Goal: Information Seeking & Learning: Compare options

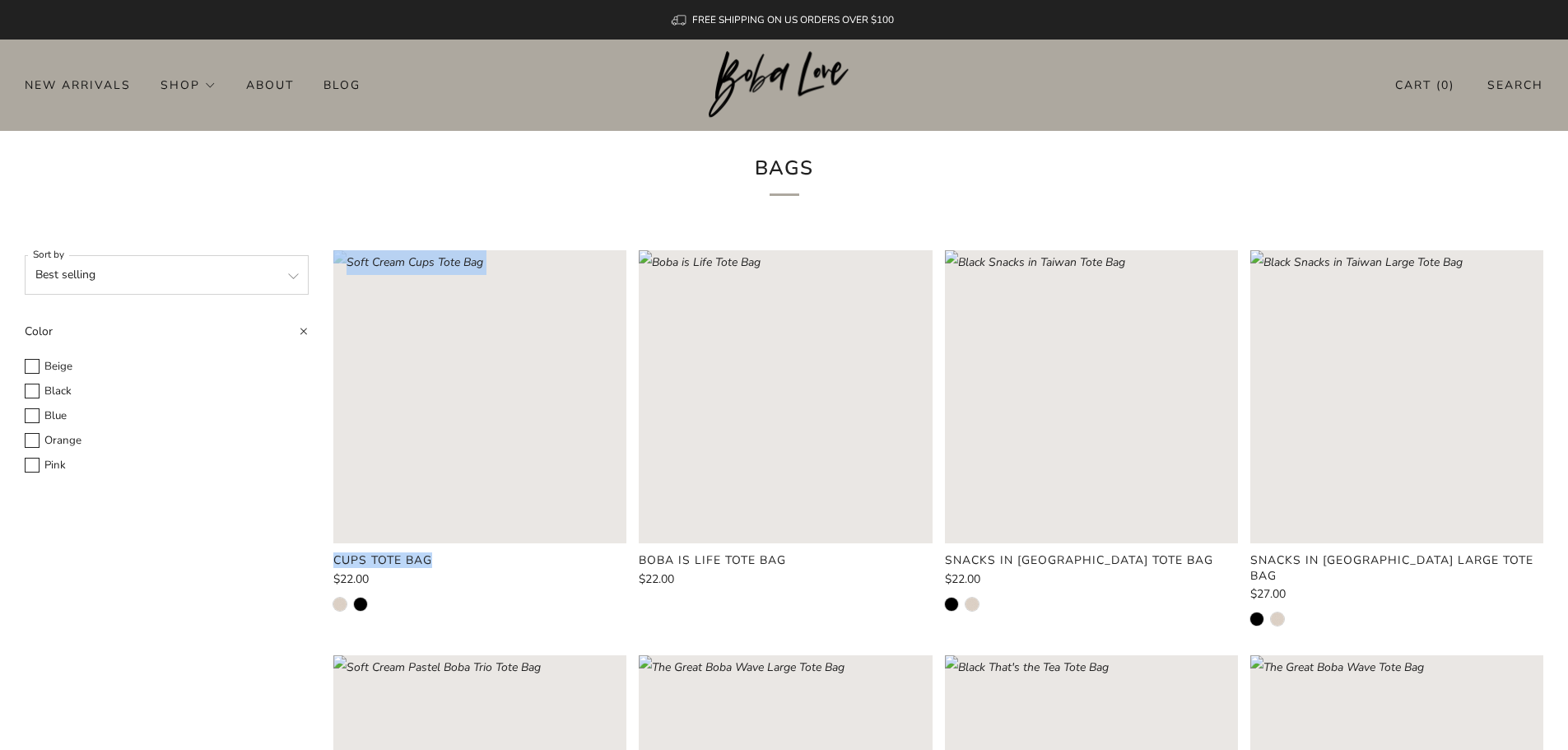
drag, startPoint x: 282, startPoint y: 555, endPoint x: 431, endPoint y: 559, distance: 149.1
click at [431, 559] on product-card-title "Cups Tote Bag" at bounding box center [383, 560] width 99 height 15
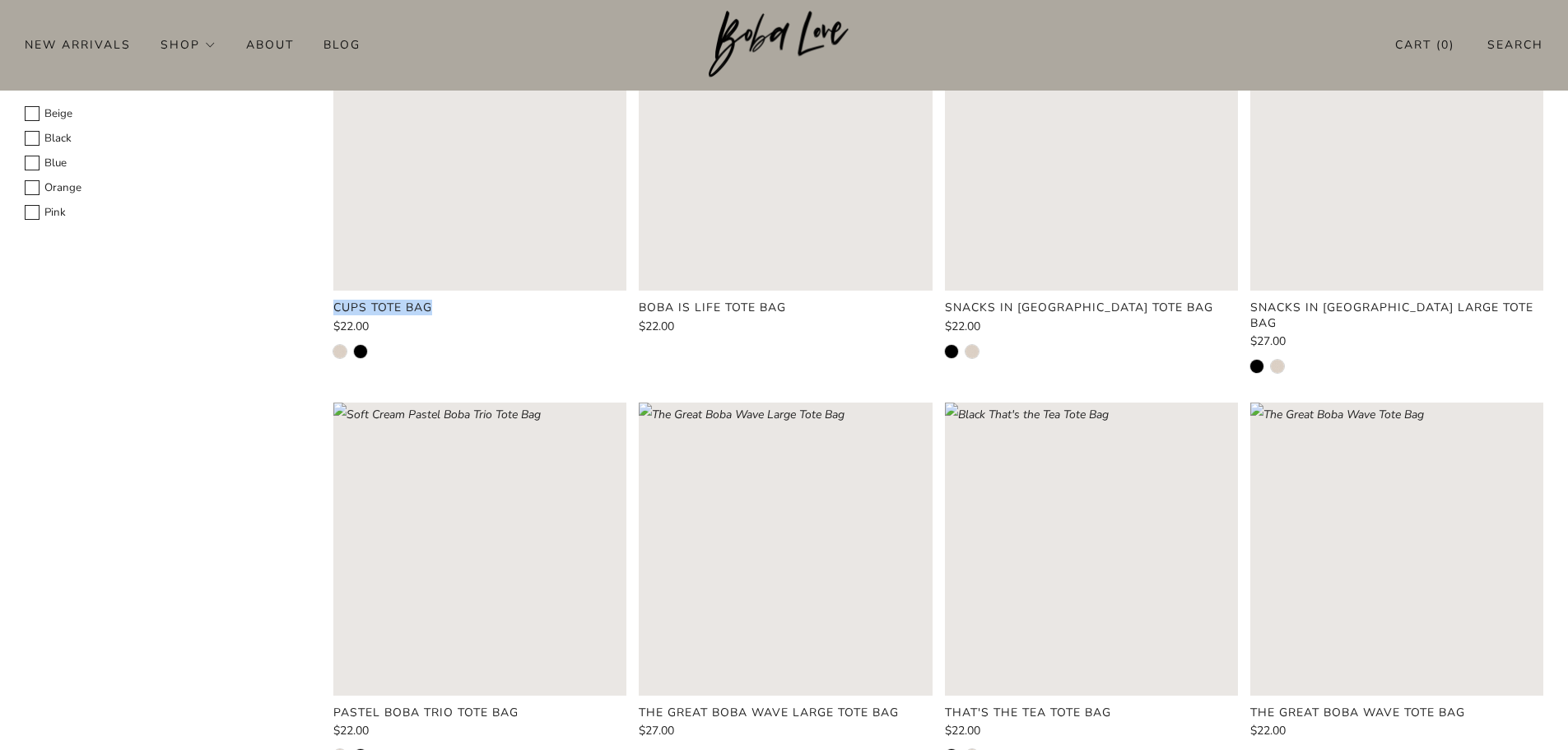
scroll to position [165, 0]
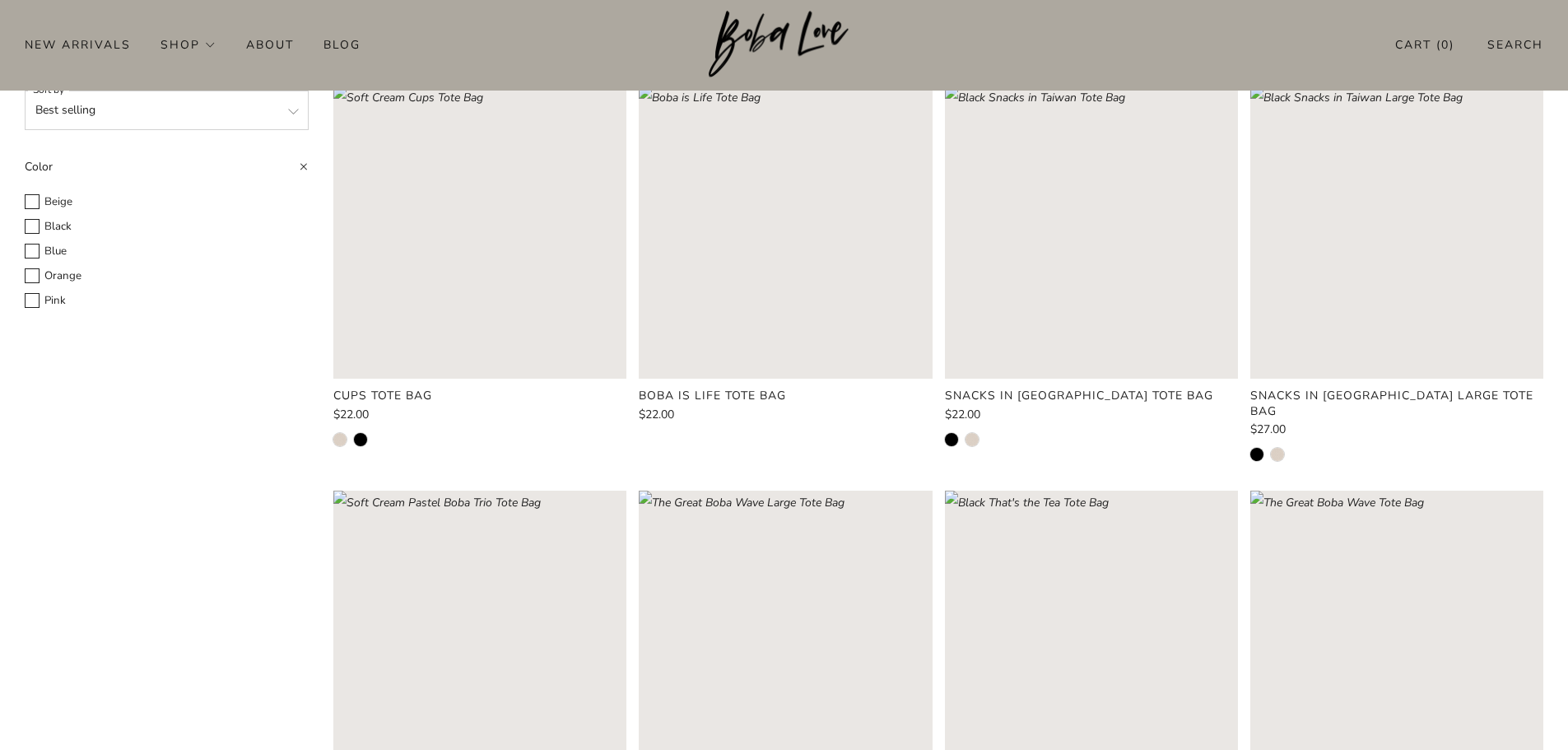
click at [240, 420] on div "Filter and sort Sort by Featured Best selling Alphabetically, A-Z Alphabeticall…" at bounding box center [772, 665] width 1543 height 1159
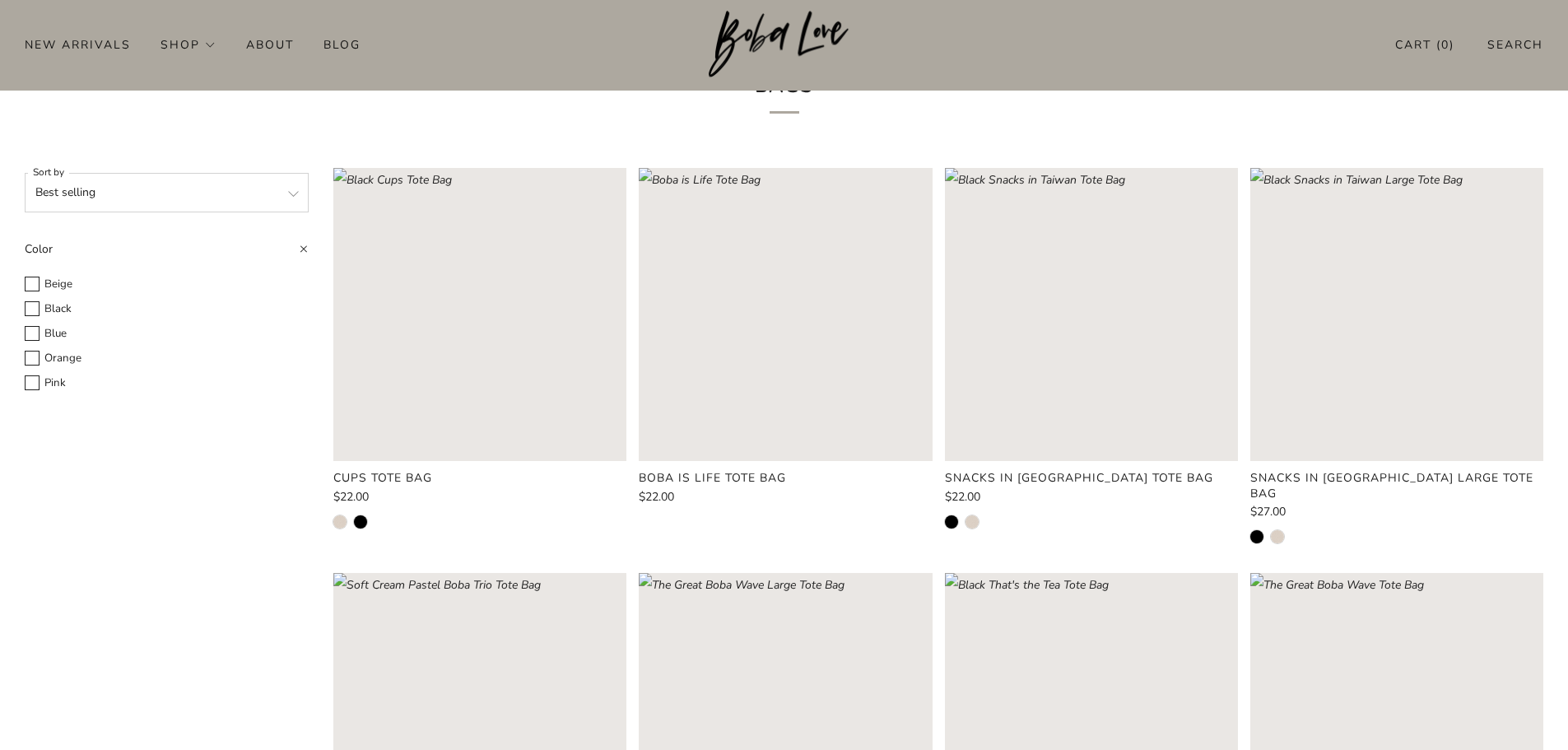
click at [588, 374] on rect "Loading image: Soft Cream Cups Tote Bag" at bounding box center [480, 314] width 293 height 293
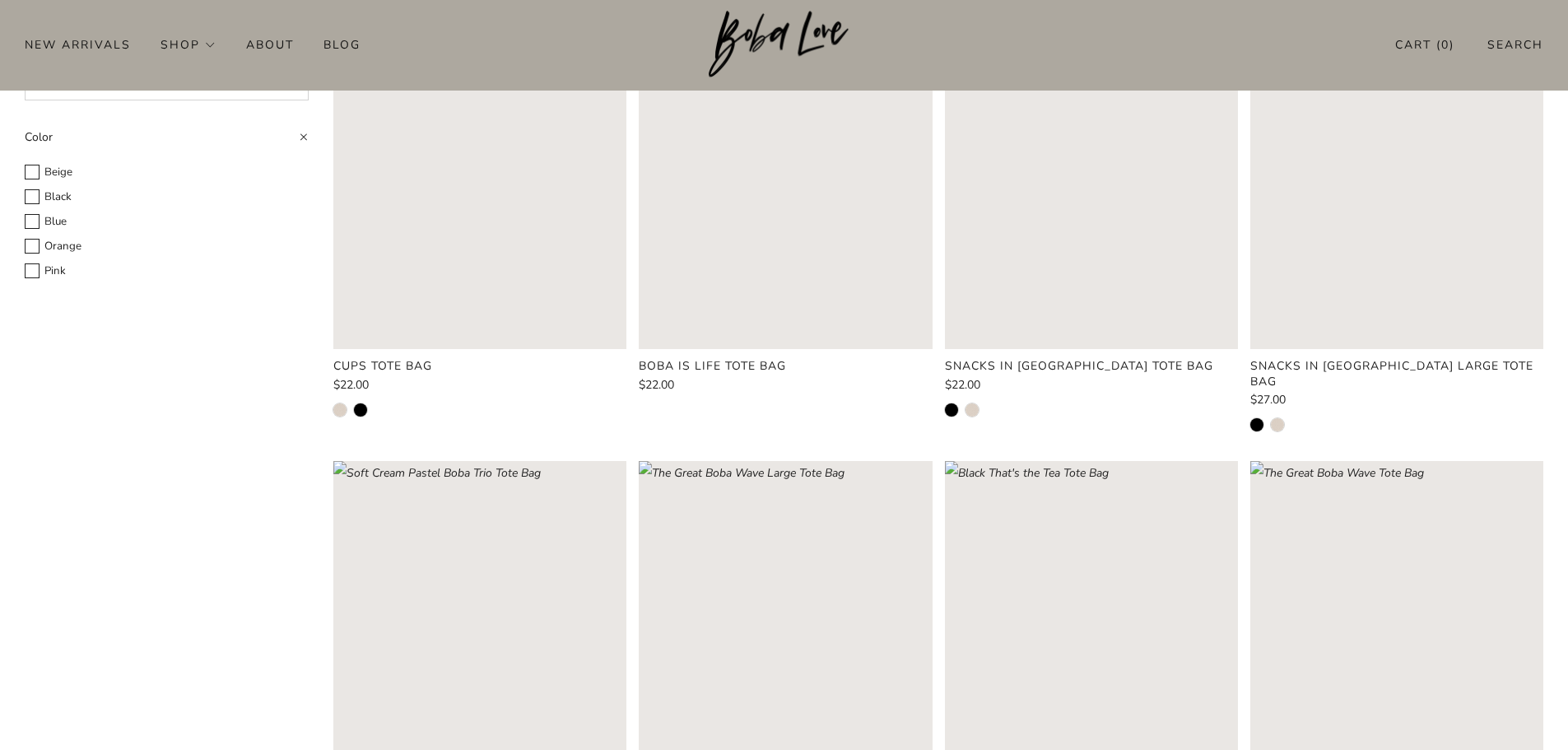
scroll to position [165, 0]
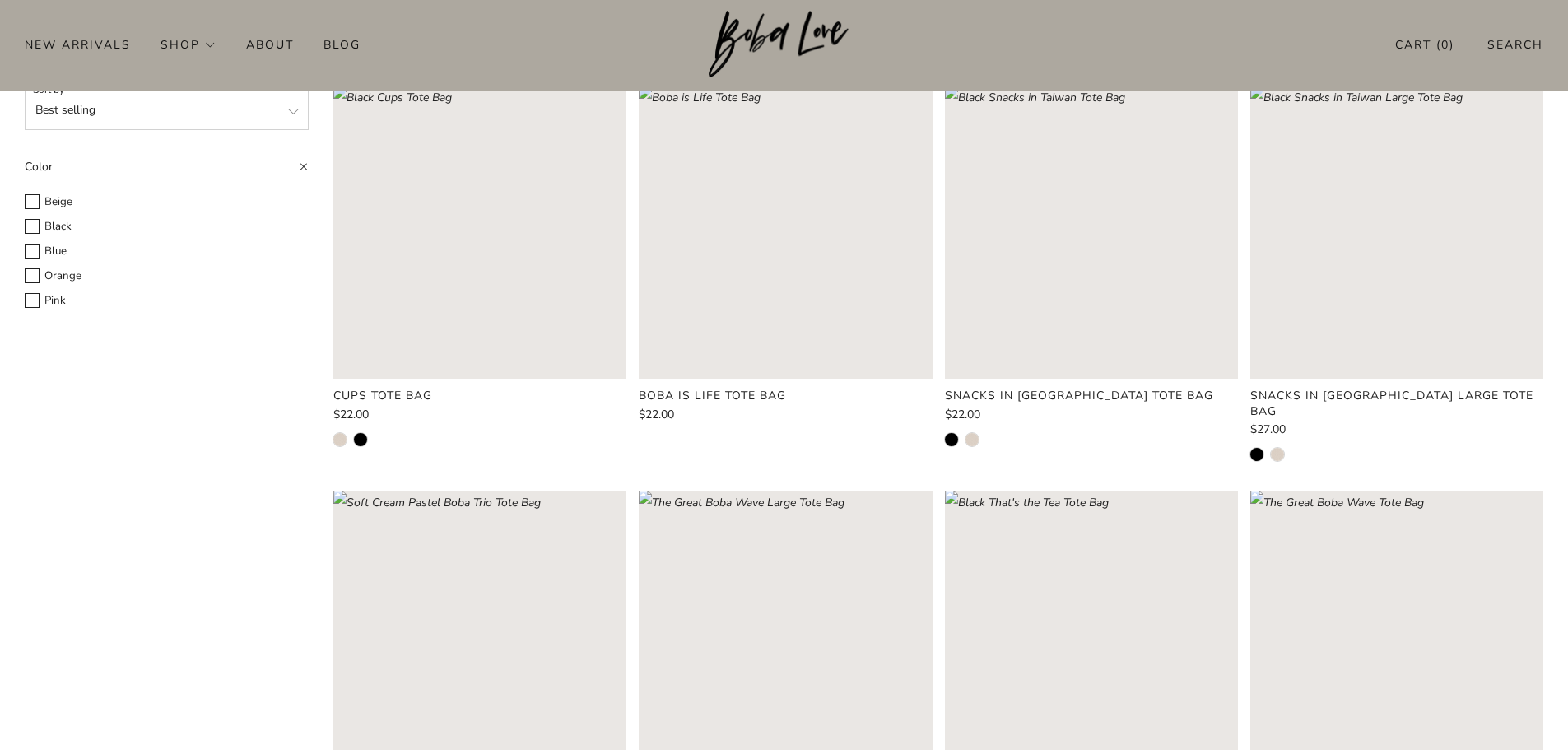
drag, startPoint x: 452, startPoint y: 322, endPoint x: 482, endPoint y: 299, distance: 37.8
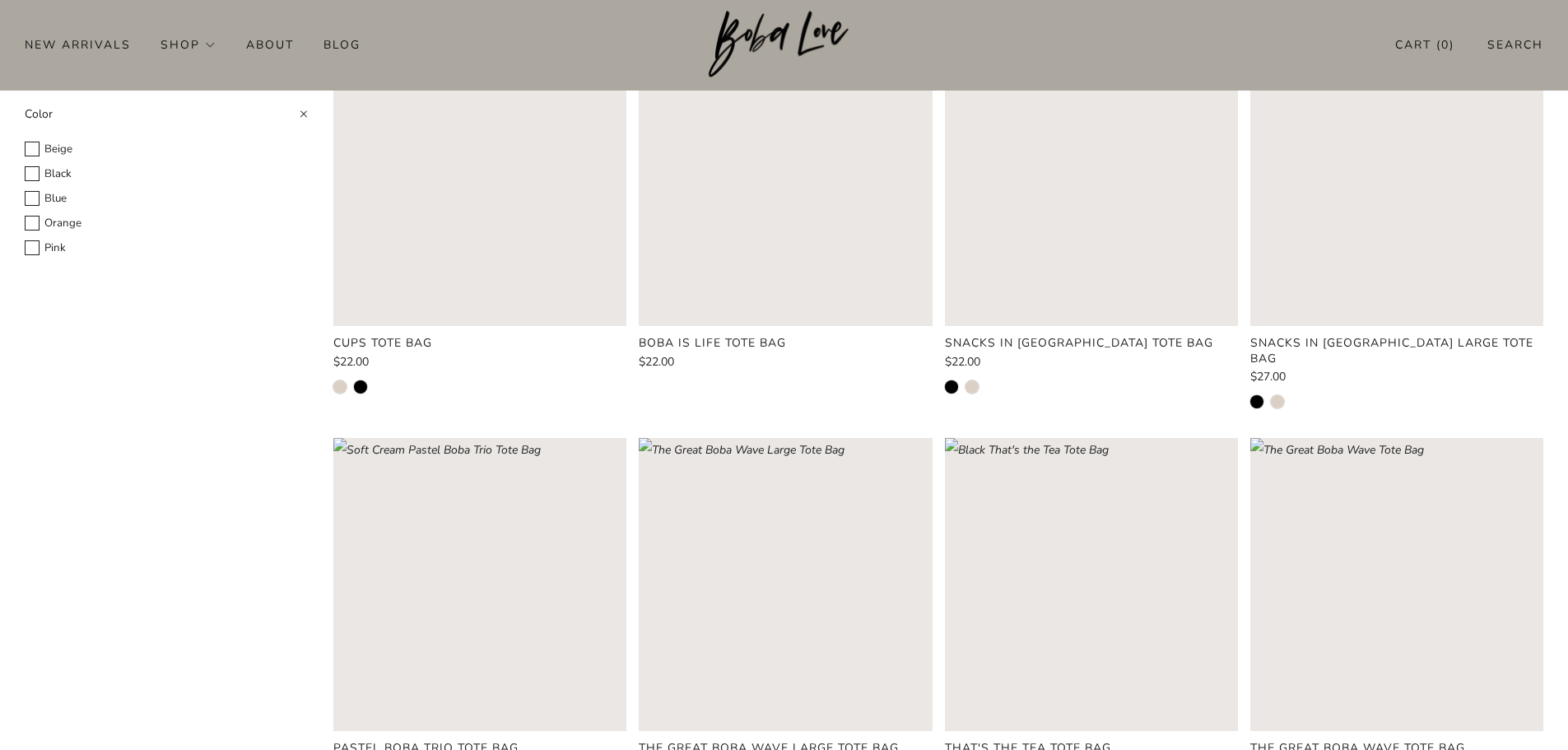
scroll to position [247, 0]
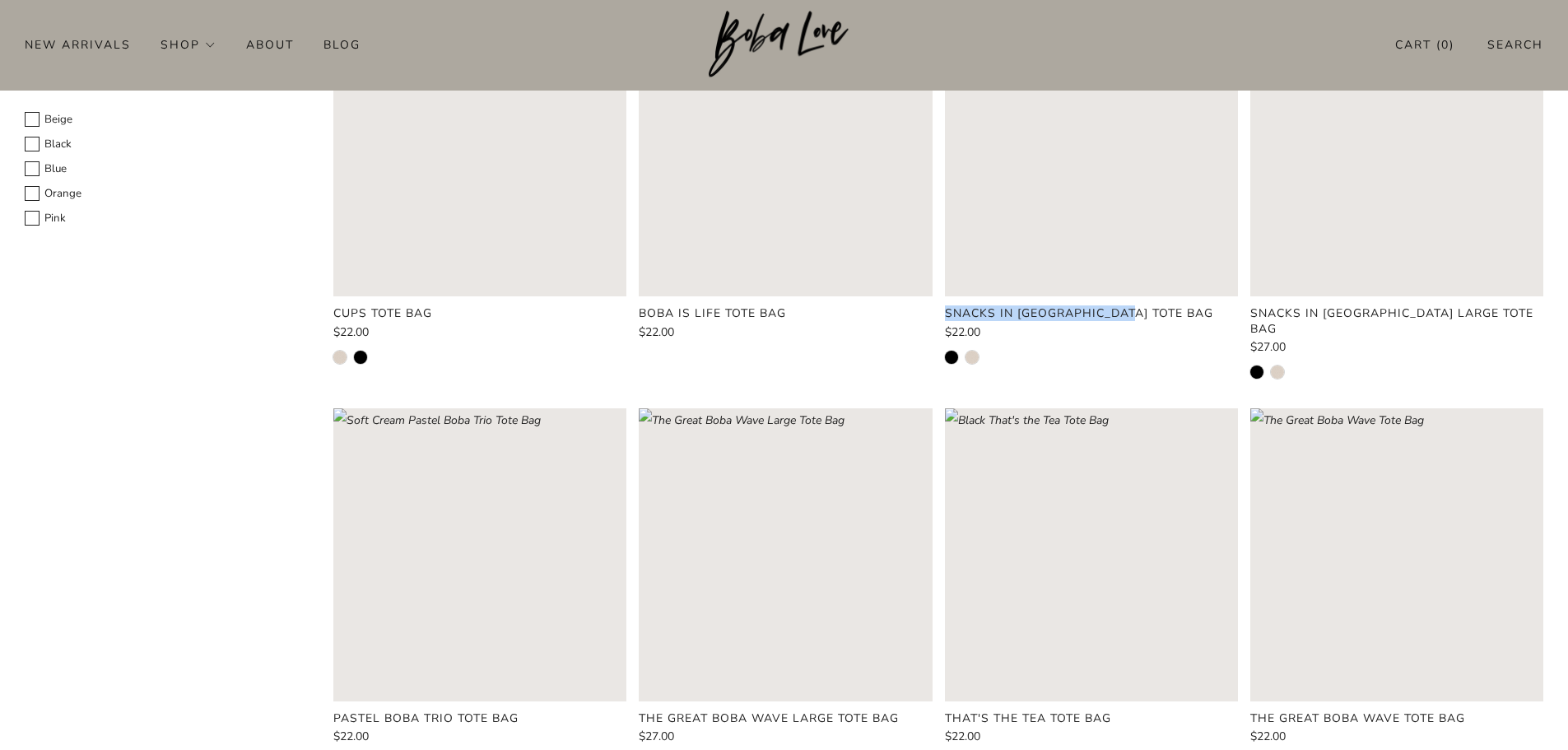
drag, startPoint x: 939, startPoint y: 313, endPoint x: 1139, endPoint y: 307, distance: 200.1
click at [1139, 307] on div "Snacks in Taiwan Tote Bag $22.00" at bounding box center [1085, 198] width 305 height 389
copy product-card-title "Snacks in [GEOGRAPHIC_DATA] Tote Bag"
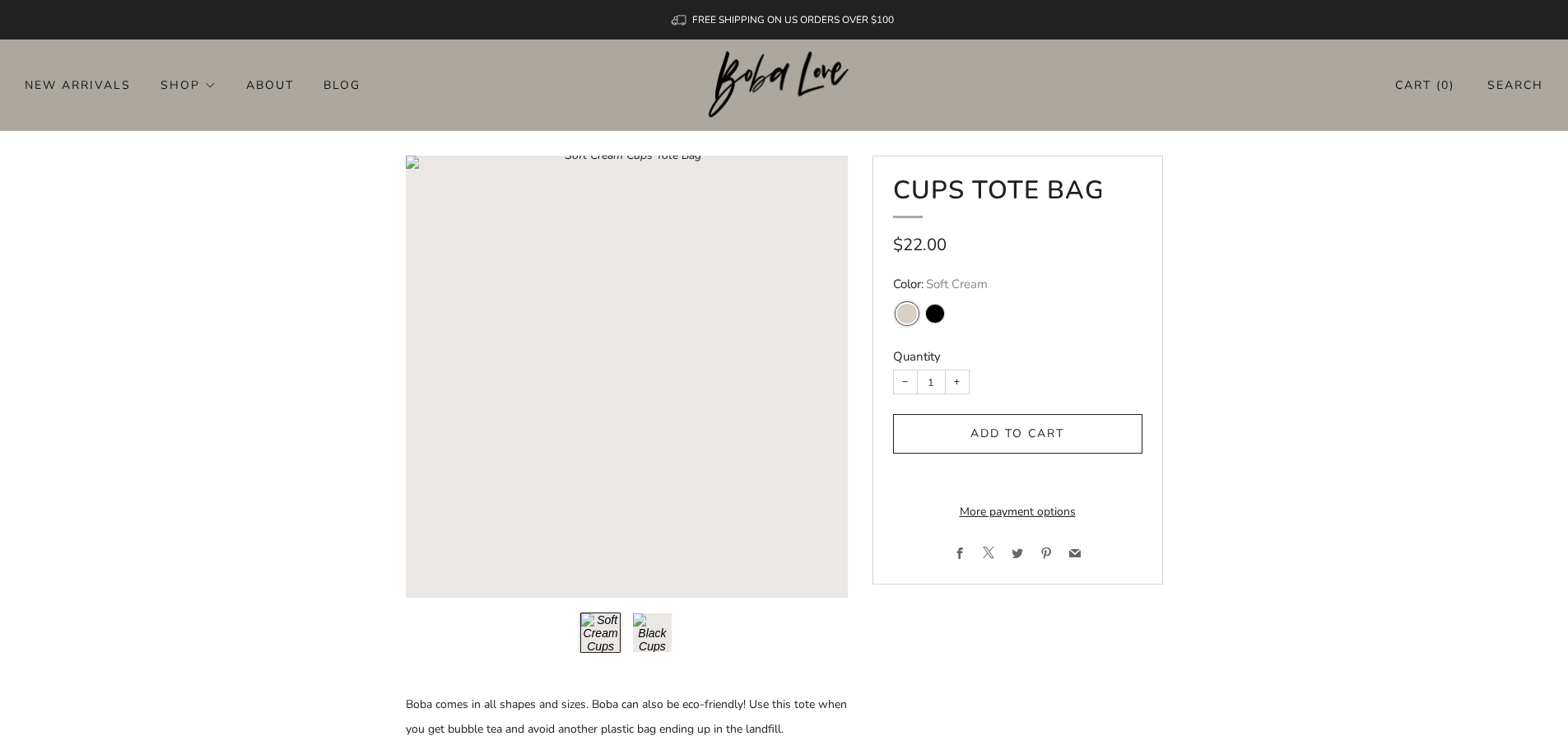
click at [662, 630] on button "Load image into Gallery viewer, 2\a" at bounding box center [652, 633] width 40 height 40
click at [602, 646] on button "Load image into Gallery viewer, 1\a" at bounding box center [600, 633] width 40 height 40
click at [647, 642] on button "Load image into Gallery viewer, 2\a" at bounding box center [652, 633] width 40 height 40
click at [609, 644] on button "Load image into Gallery viewer, 1\a" at bounding box center [600, 633] width 40 height 40
click at [672, 424] on rect "Loading image: Soft Cream Cups Tote Bag" at bounding box center [626, 376] width 442 height 442
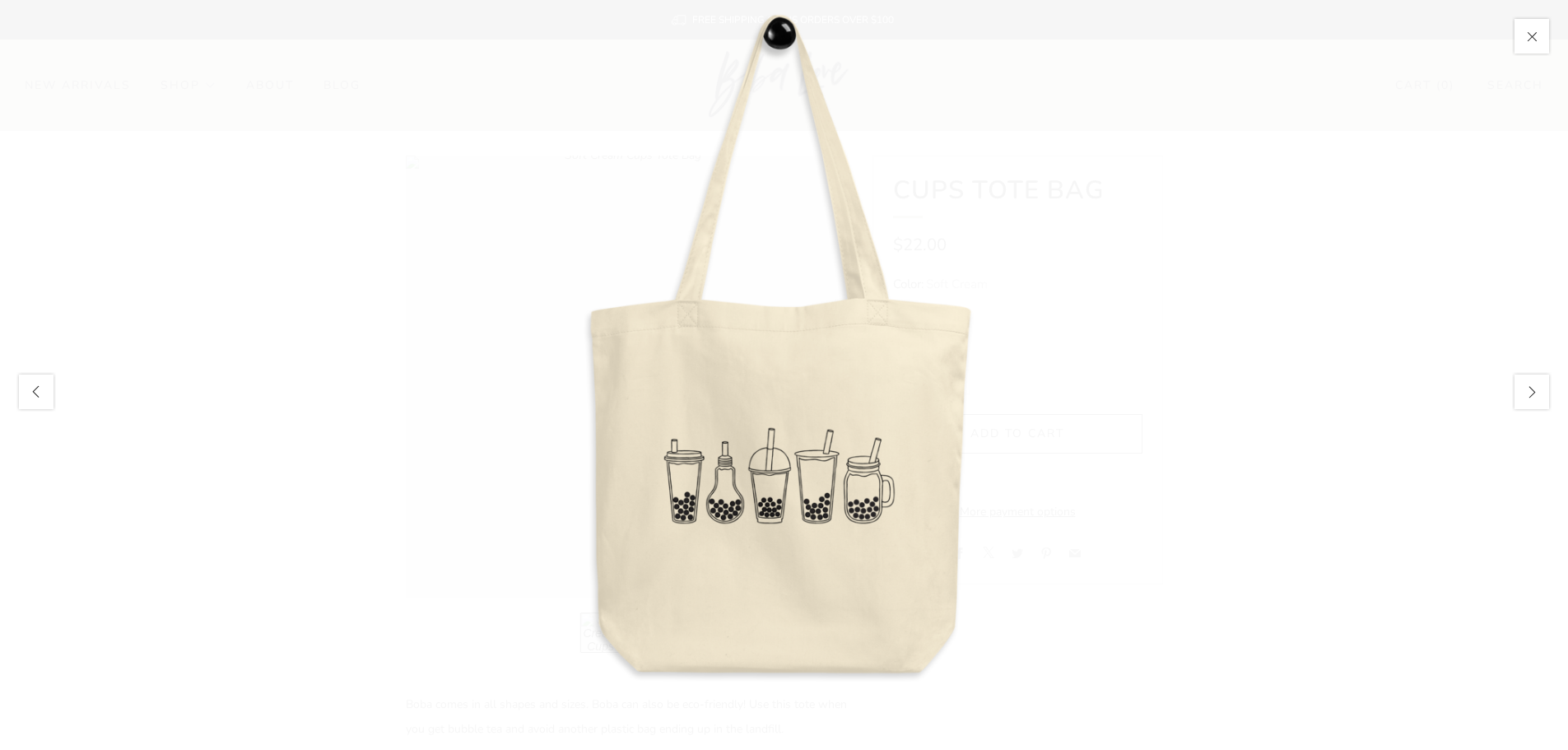
click at [625, 350] on img at bounding box center [784, 366] width 750 height 750
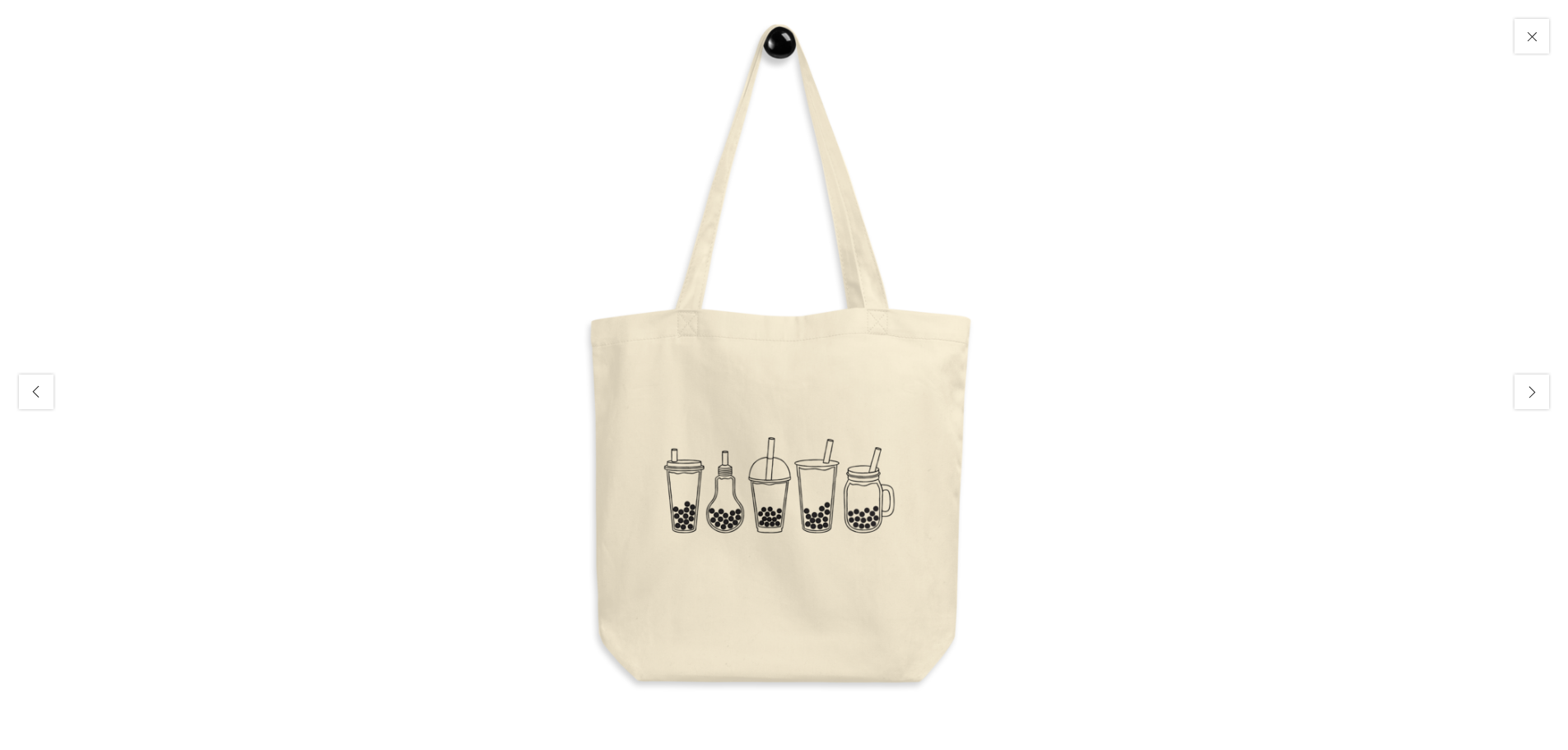
click at [1182, 194] on div at bounding box center [784, 375] width 1568 height 750
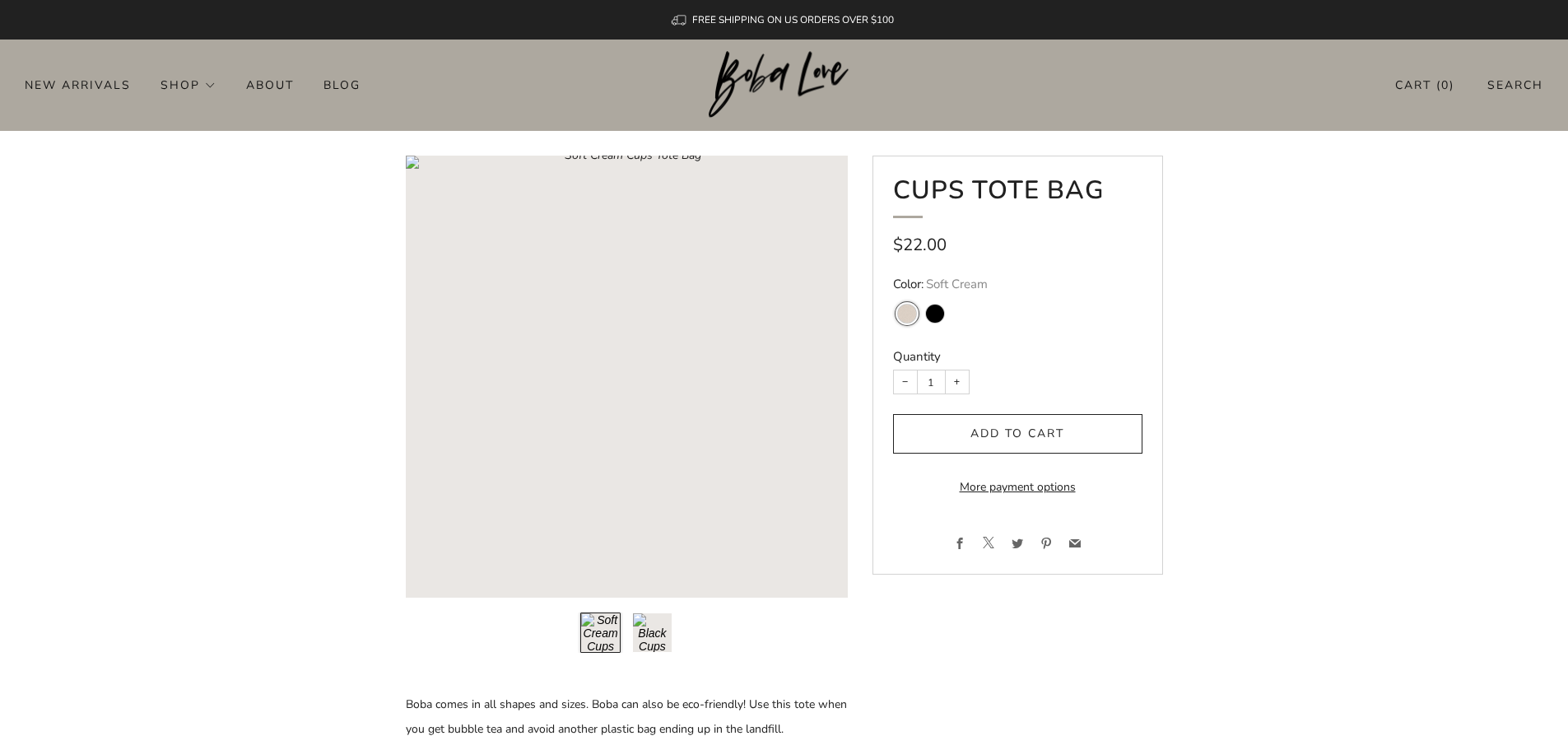
click at [1027, 185] on h1 "Cups Tote Bag" at bounding box center [1018, 198] width 250 height 42
copy div "Cups Tote Bag"
click at [49, 28] on div "FREE SHIPPING ON US ORDERS OVER $100" at bounding box center [784, 19] width 1568 height 39
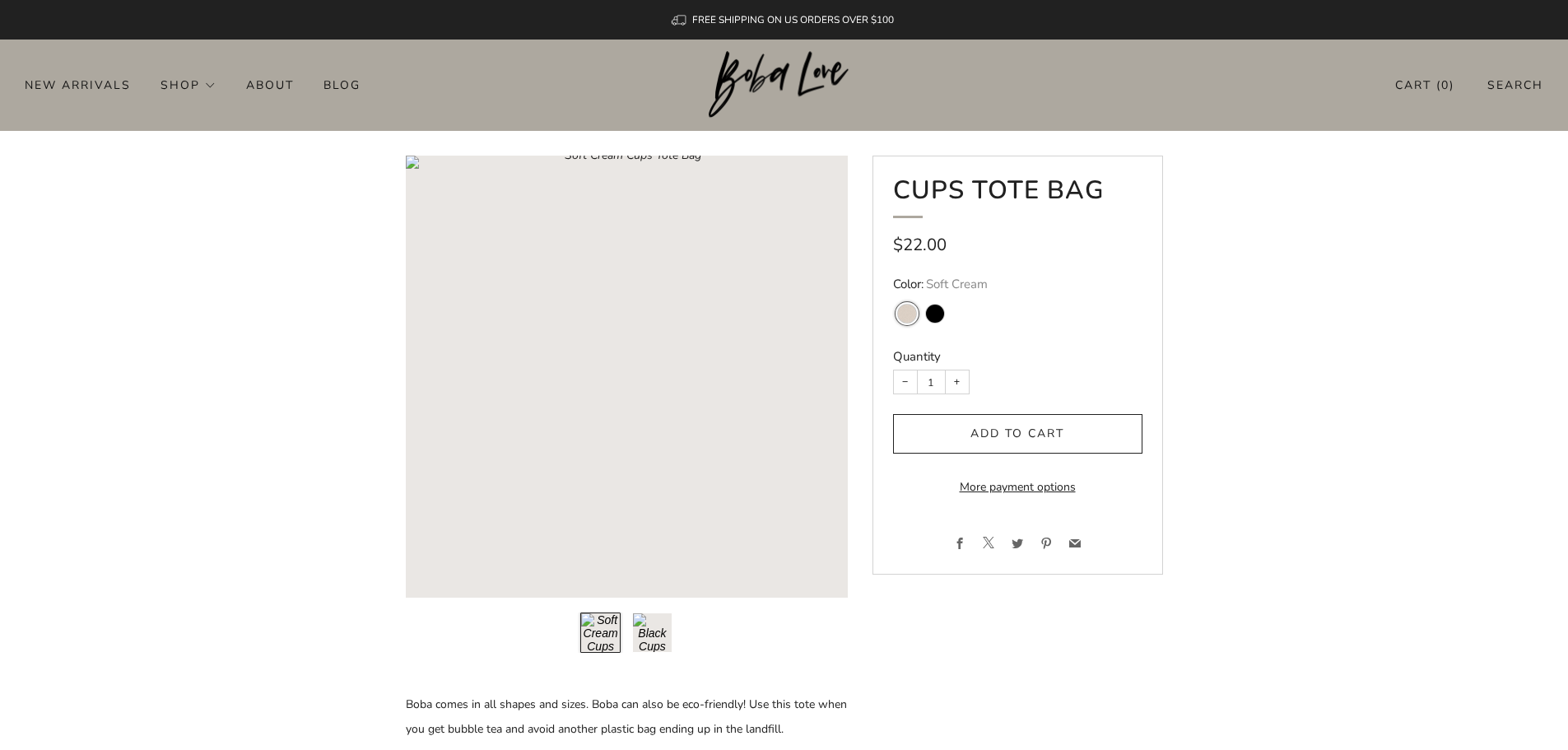
click at [103, 59] on header "0 New Arrivals Shop Apparel All Apparel Shirts Hoodies & Sweaters Bottoms" at bounding box center [784, 85] width 1568 height 92
click at [662, 82] on div "New Arrivals Shop Apparel All Apparel Shirts Hoodies & Sweaters Bottoms Hats Ba…" at bounding box center [784, 85] width 1568 height 27
click at [653, 431] on rect "Loading image: Soft Cream Cups Tote Bag" at bounding box center [626, 376] width 442 height 442
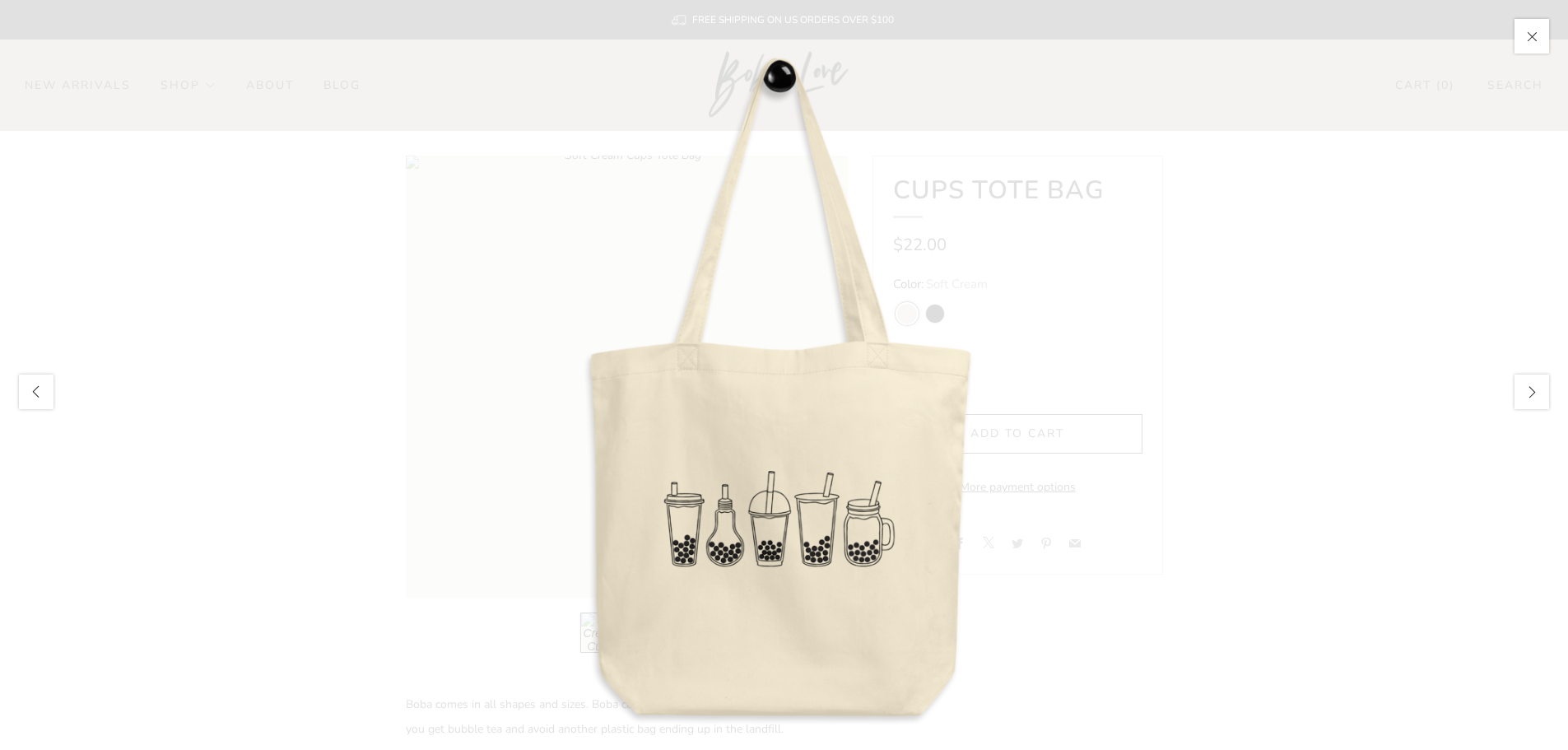
click at [817, 394] on img at bounding box center [784, 408] width 750 height 750
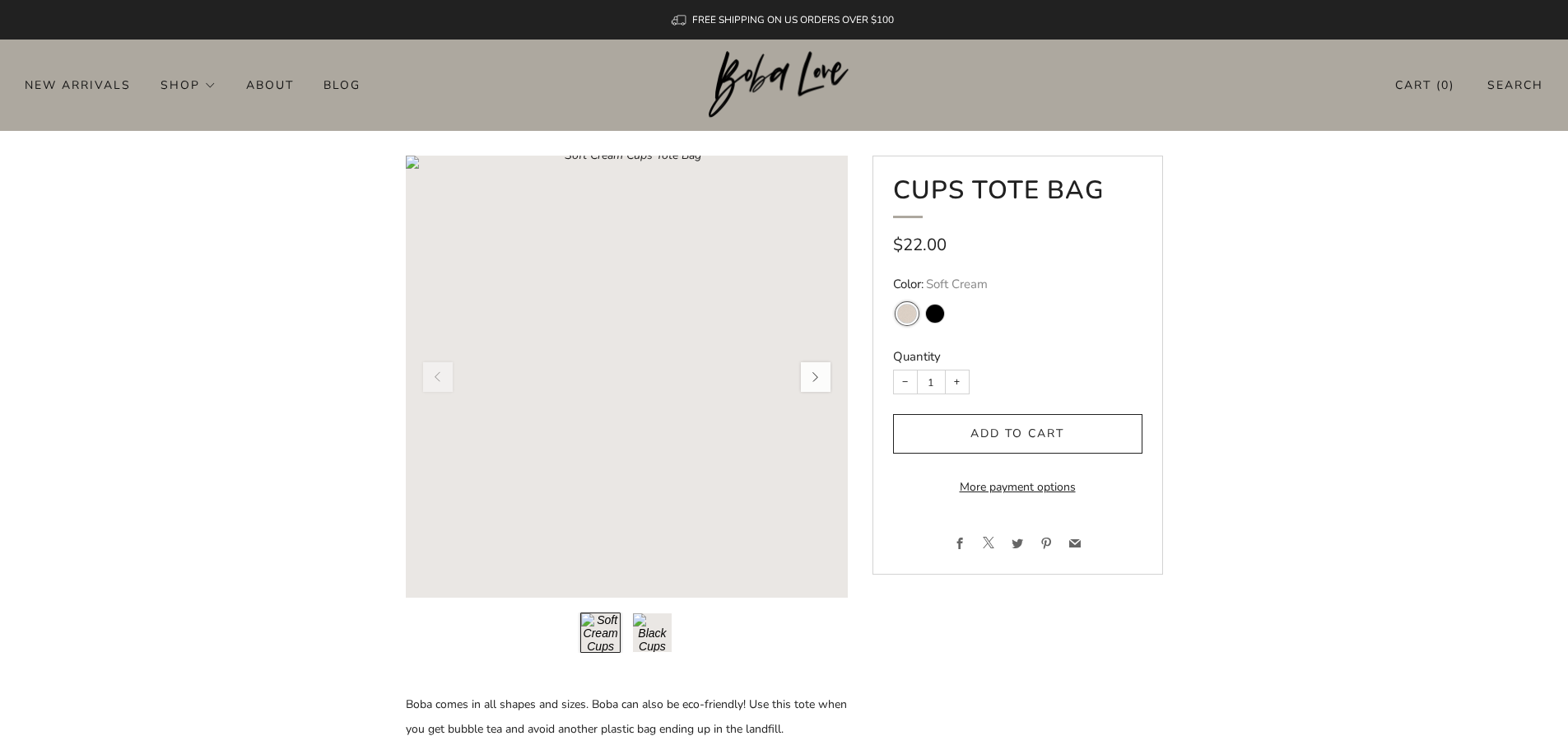
click at [654, 403] on rect "Loading image: Soft Cream Cups Tote Bag" at bounding box center [626, 376] width 442 height 442
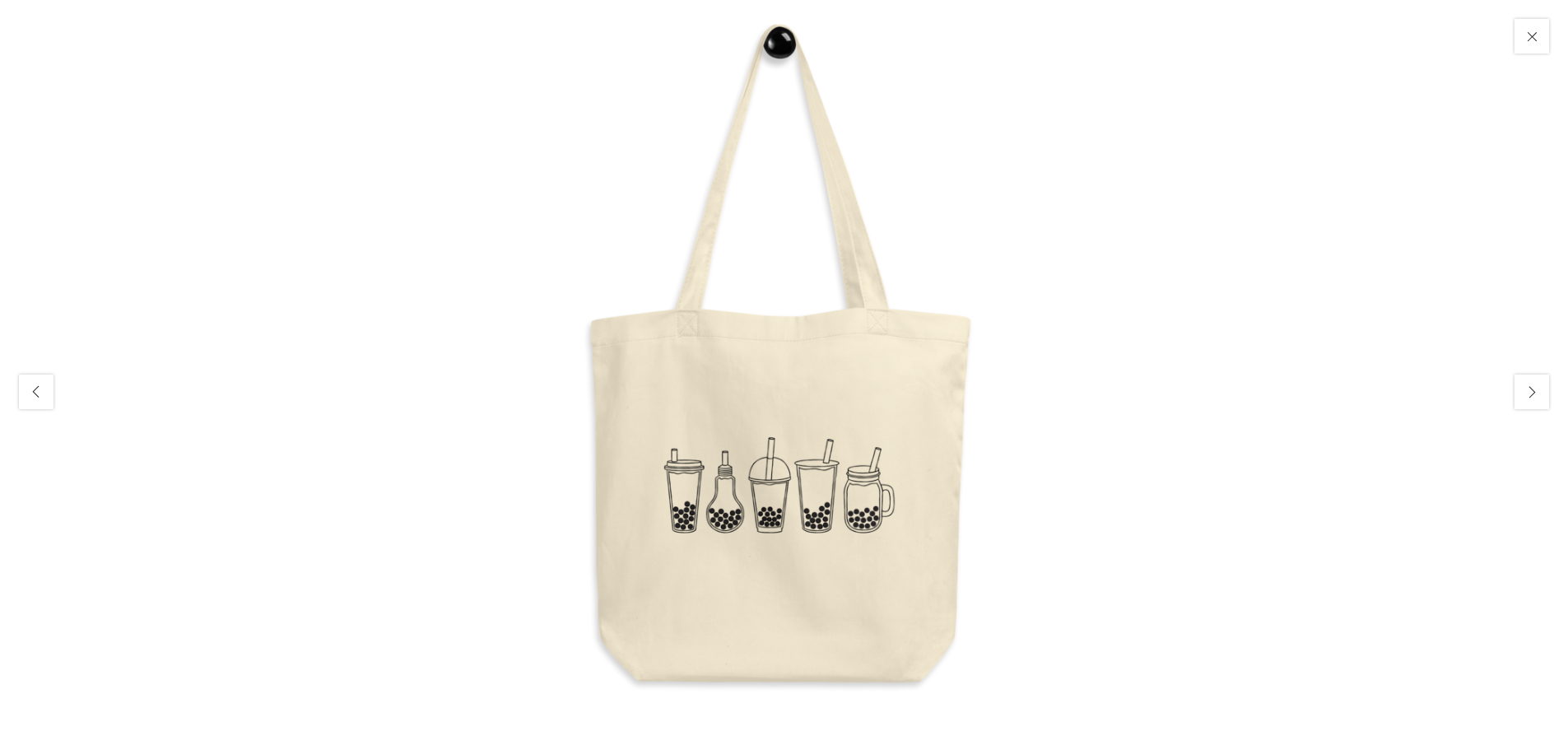
click at [1029, 393] on img at bounding box center [784, 375] width 750 height 750
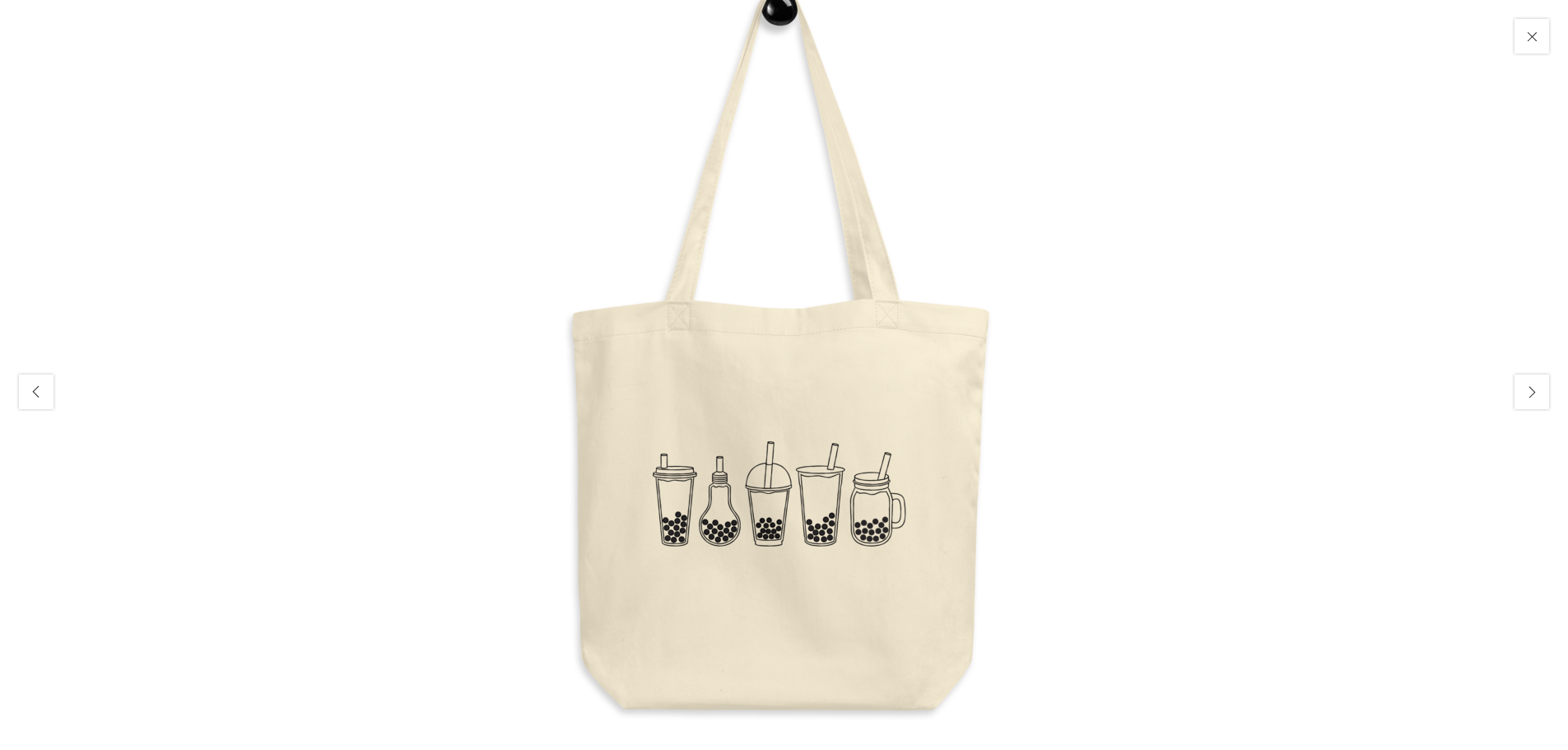
click at [1172, 226] on img at bounding box center [784, 372] width 823 height 823
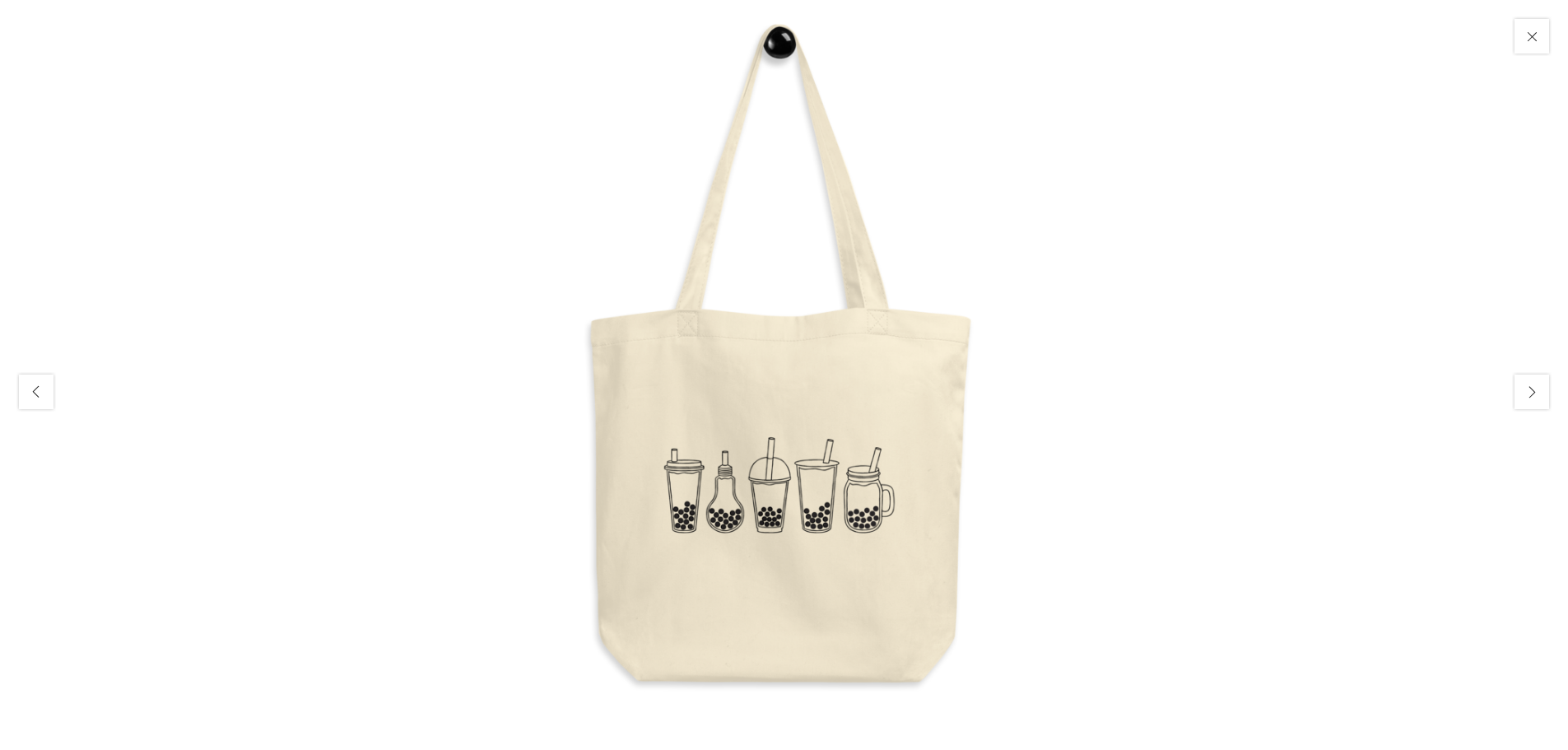
click at [1537, 35] on button "Close" at bounding box center [1531, 35] width 39 height 39
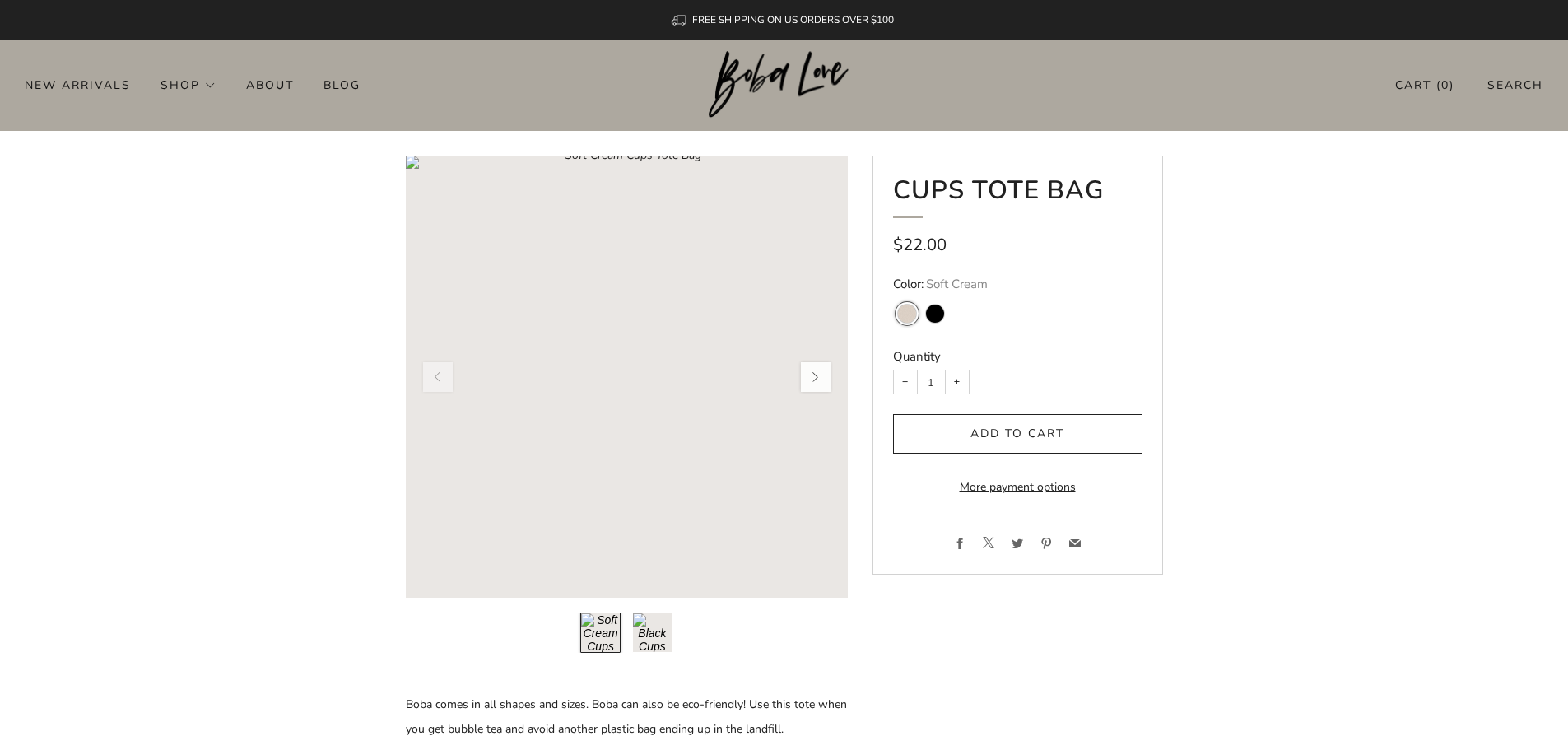
drag, startPoint x: 679, startPoint y: 379, endPoint x: 588, endPoint y: 472, distance: 130.1
click at [588, 472] on rect "Loading image: Soft Cream Cups Tote Bag" at bounding box center [626, 376] width 442 height 442
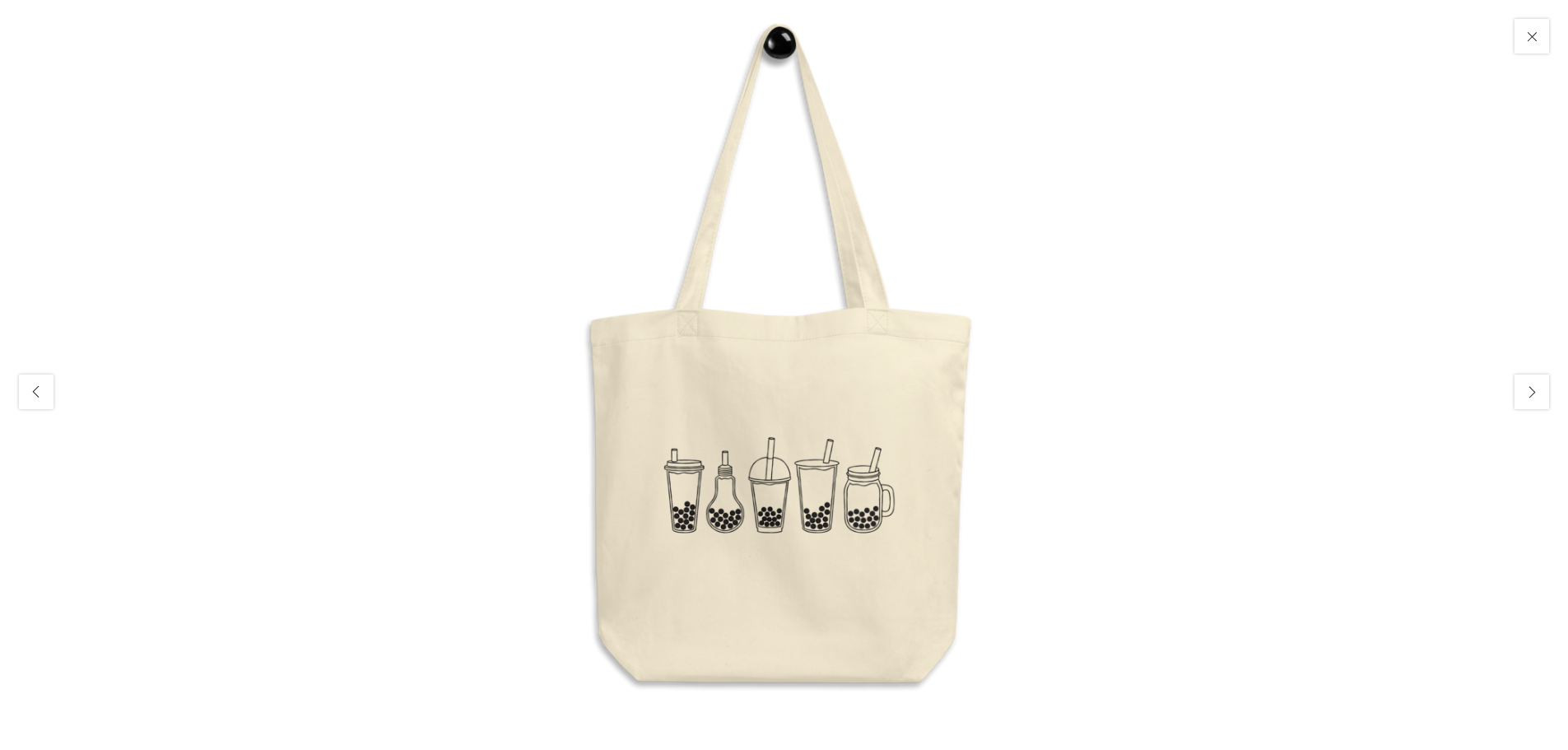
click at [1193, 190] on div at bounding box center [784, 375] width 1568 height 750
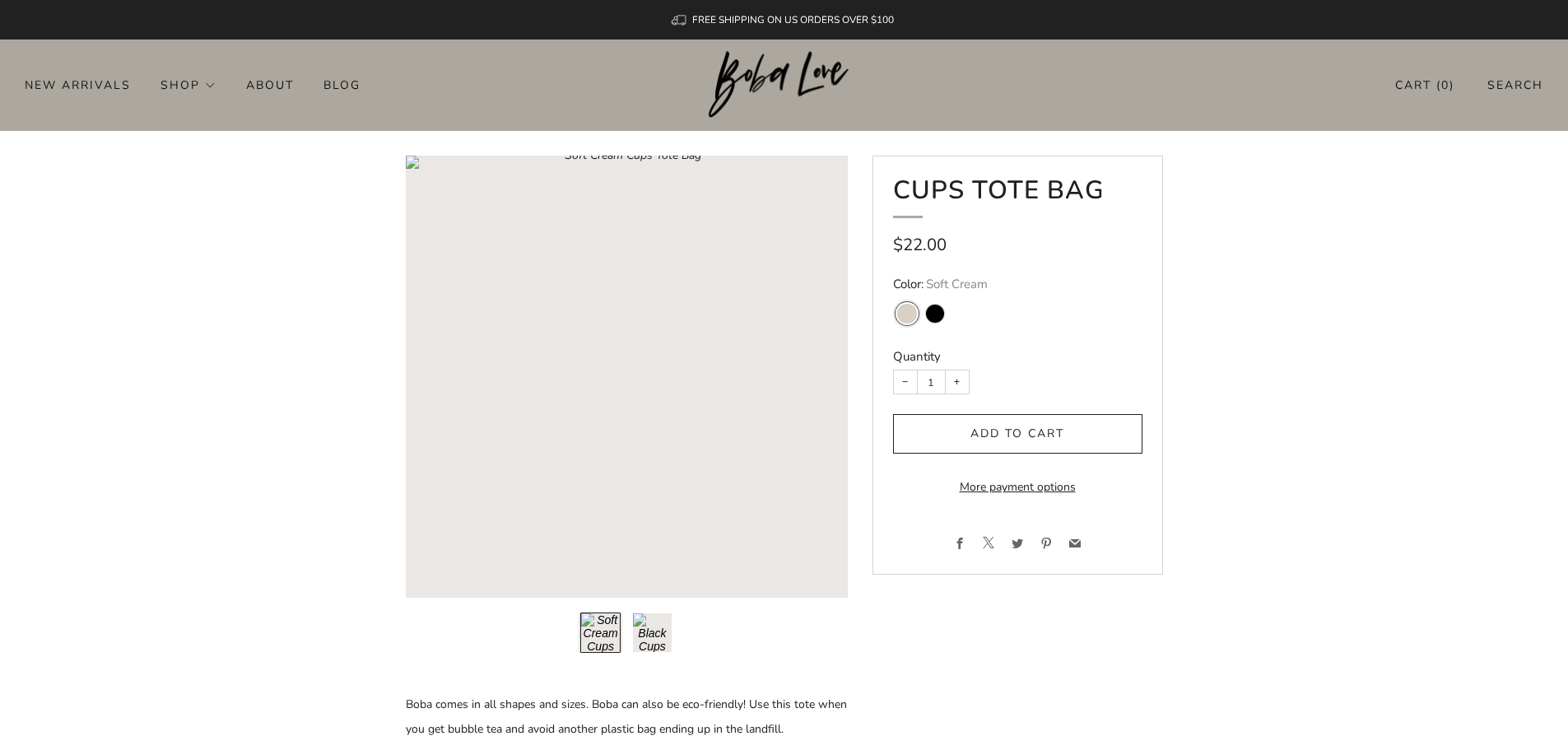
drag, startPoint x: 611, startPoint y: 358, endPoint x: 1316, endPoint y: 406, distance: 706.6
click at [1406, 420] on product-single "Cups Tote Bag Regular price $22.00 Color: Soft Cream Soft Cream Black Quantity …" at bounding box center [784, 688] width 1568 height 1066
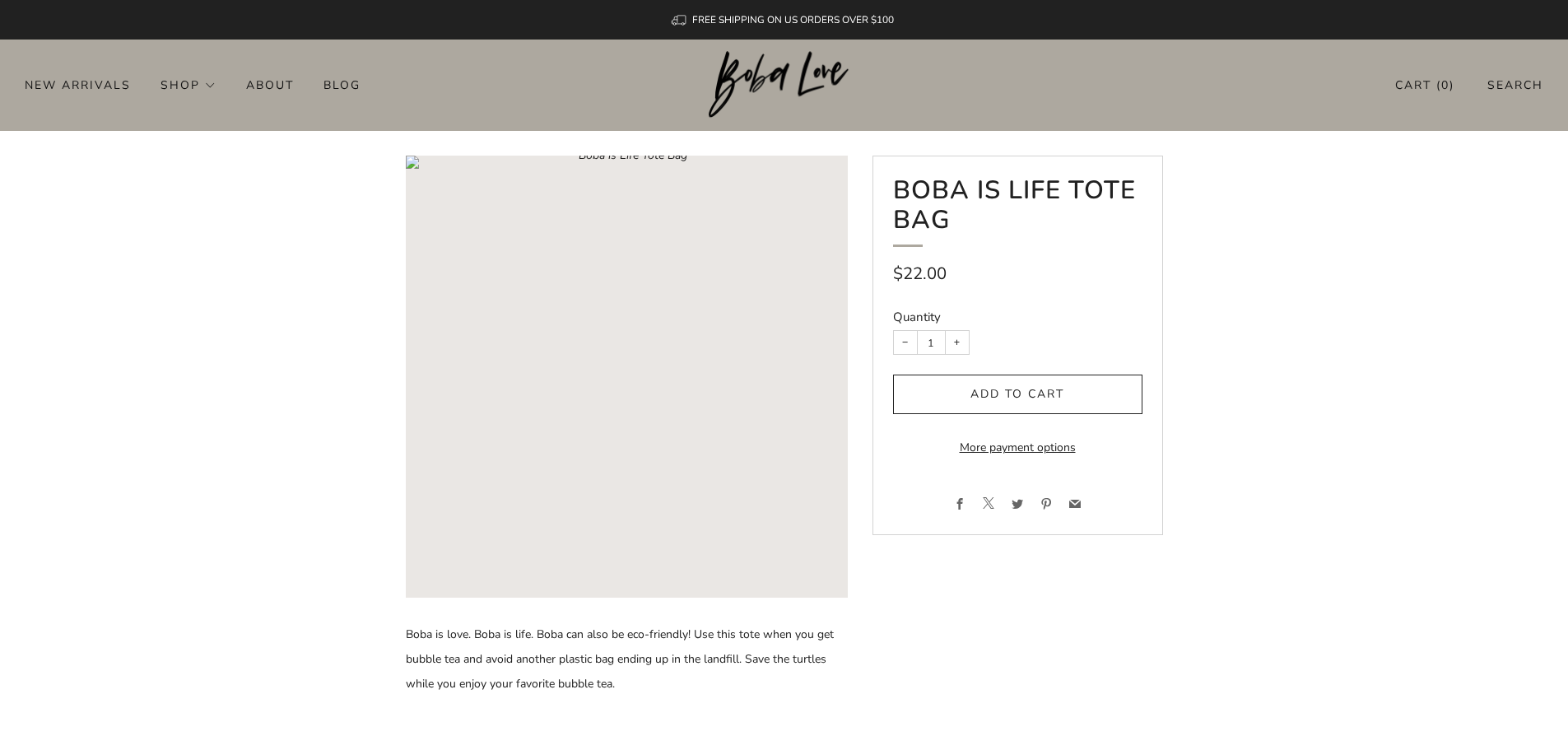
click at [1320, 65] on header "0 New Arrivals Shop Apparel All Apparel Shirts Hoodies & Sweaters Bottoms" at bounding box center [784, 85] width 1568 height 92
drag, startPoint x: 556, startPoint y: 66, endPoint x: 539, endPoint y: 77, distance: 20.2
click at [556, 66] on header "0 New Arrivals Shop Apparel All Apparel Shirts Hoodies & Sweaters Bottoms" at bounding box center [784, 85] width 1568 height 92
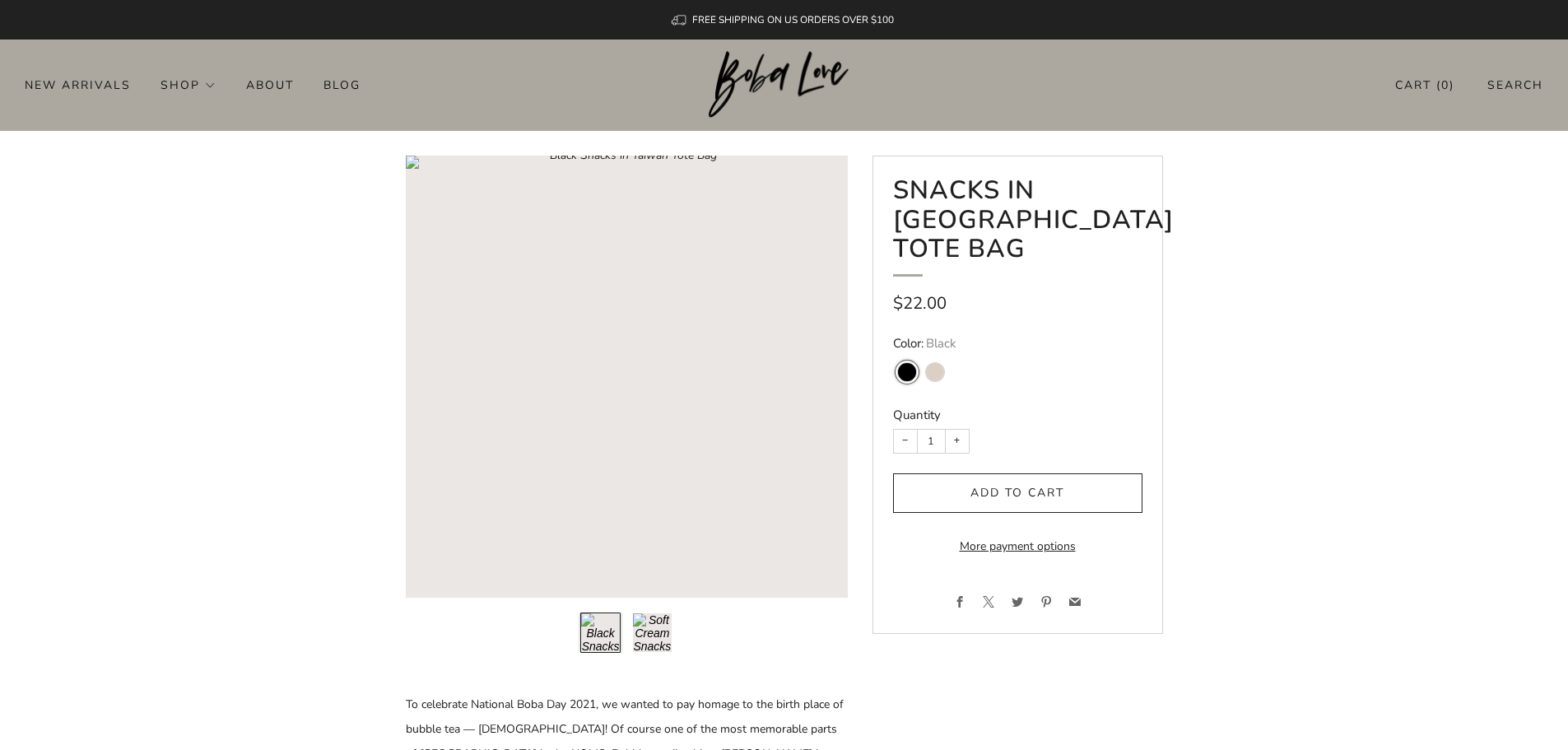
click at [662, 645] on button "Load image into Gallery viewer, 2\a" at bounding box center [652, 633] width 40 height 40
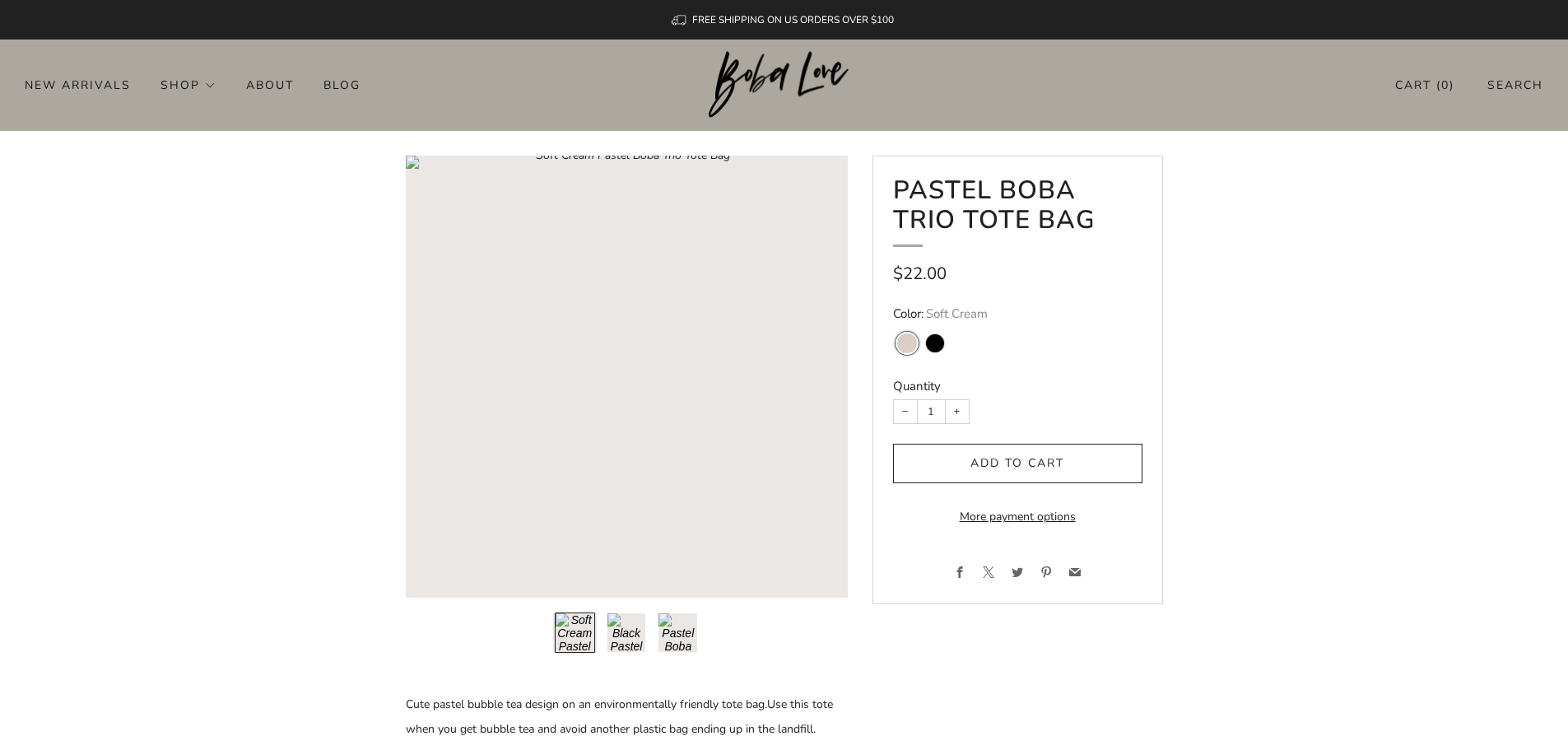
drag, startPoint x: 632, startPoint y: 422, endPoint x: 682, endPoint y: 639, distance: 222.7
click at [682, 639] on button "Load image into Gallery viewer, 3\a" at bounding box center [678, 633] width 40 height 40
click at [580, 635] on button "Load image into Gallery viewer, 1\a" at bounding box center [575, 633] width 40 height 40
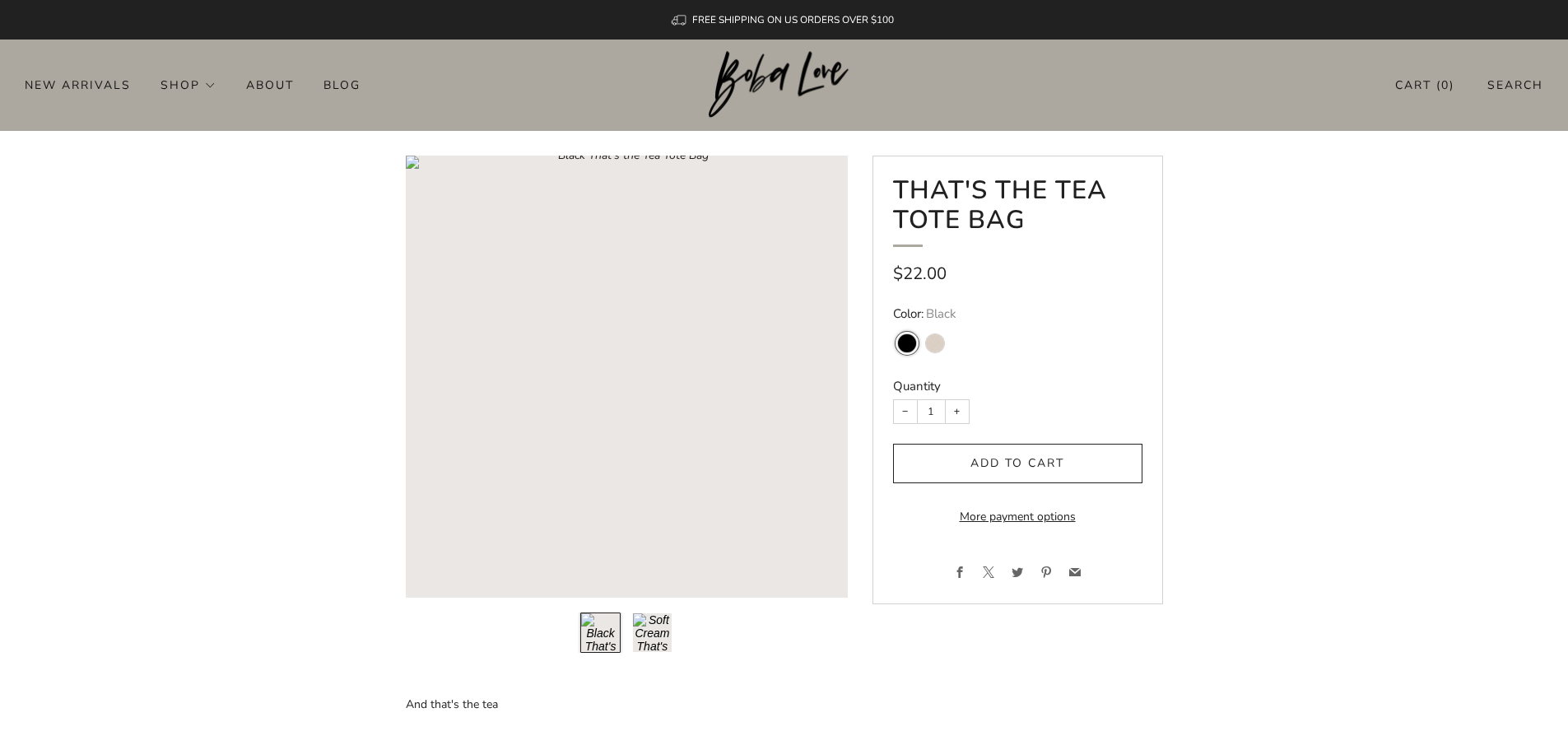
click at [655, 635] on button "Load image into Gallery viewer, 2\a" at bounding box center [652, 633] width 40 height 40
